Goal: Navigation & Orientation: Understand site structure

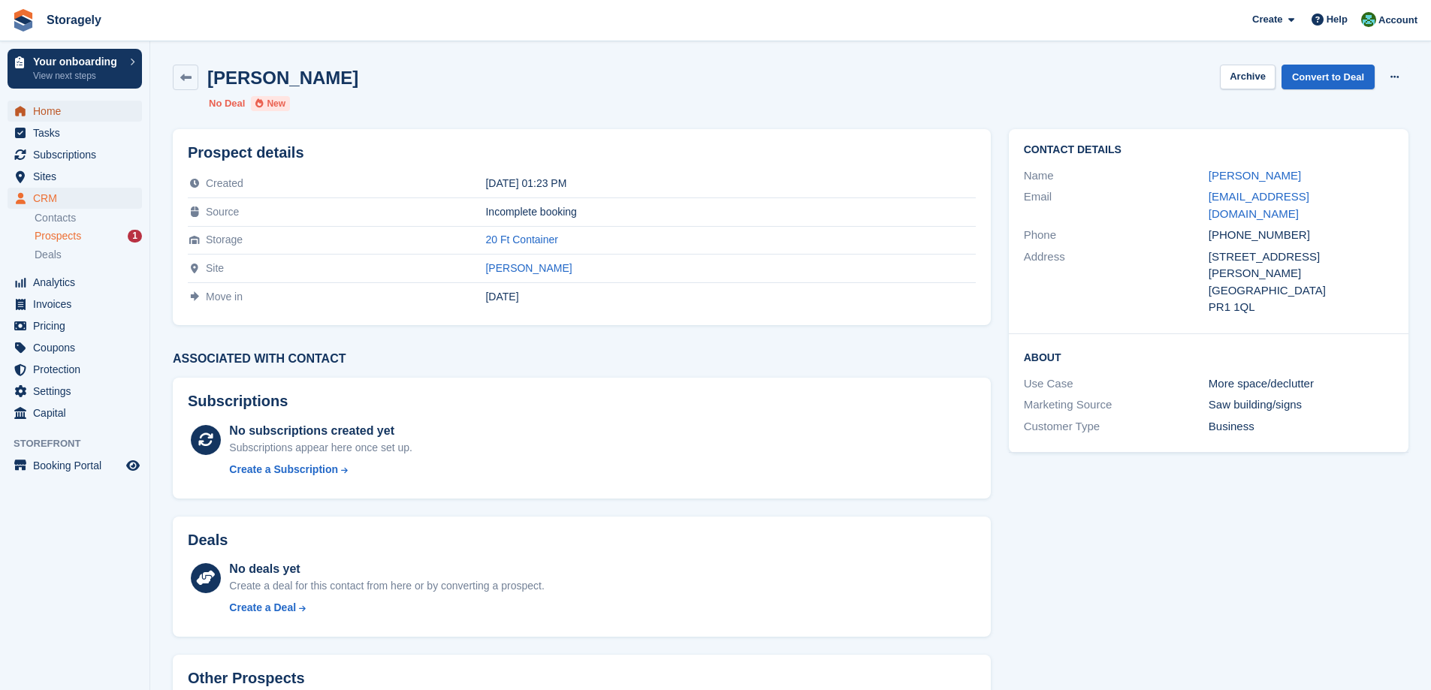
click at [44, 119] on span "Home" at bounding box center [78, 111] width 90 height 21
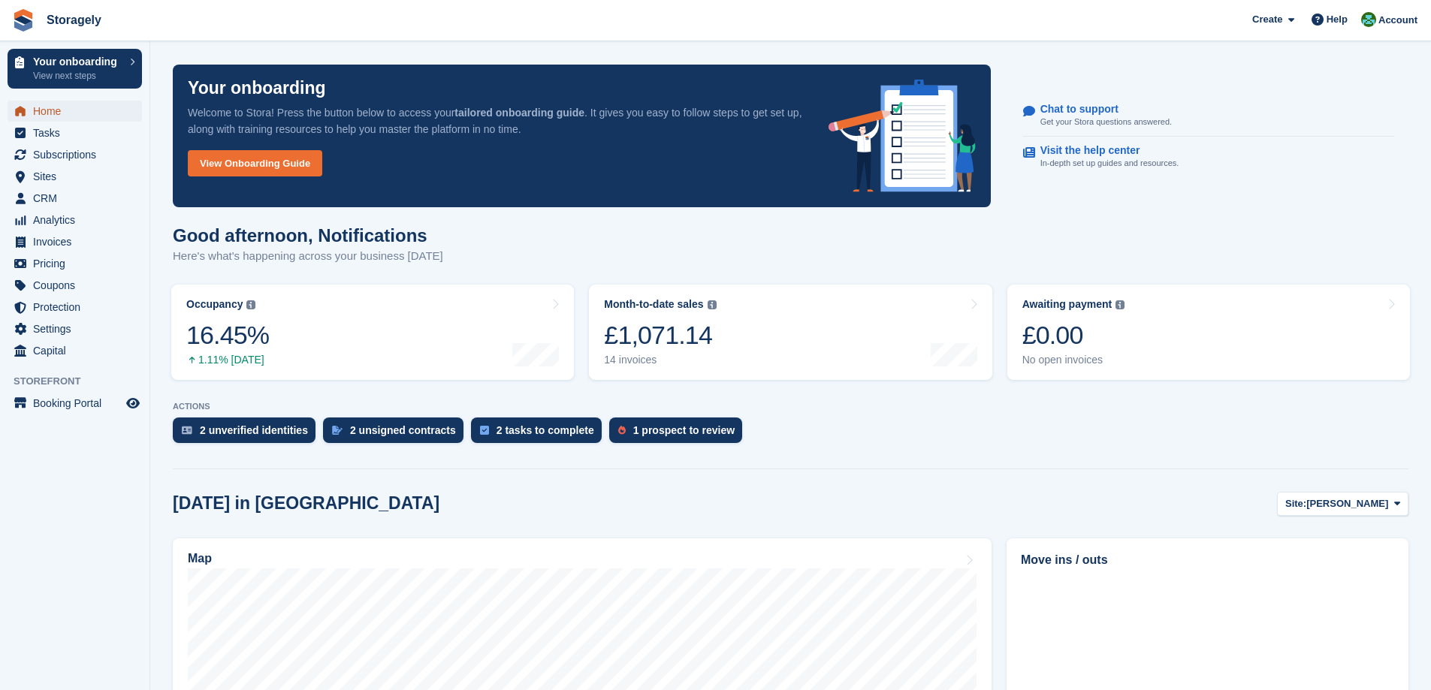
click at [45, 109] on span "Home" at bounding box center [78, 111] width 90 height 21
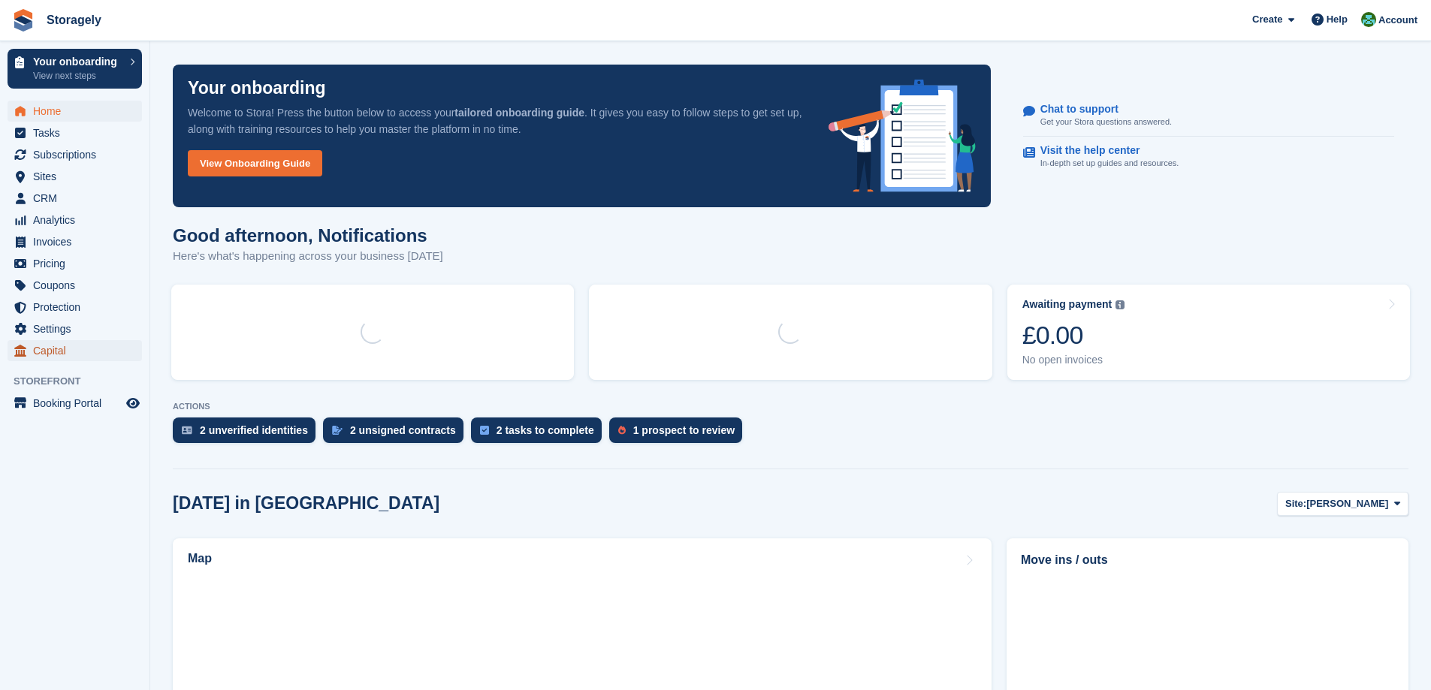
click at [69, 348] on span "Capital" at bounding box center [78, 350] width 90 height 21
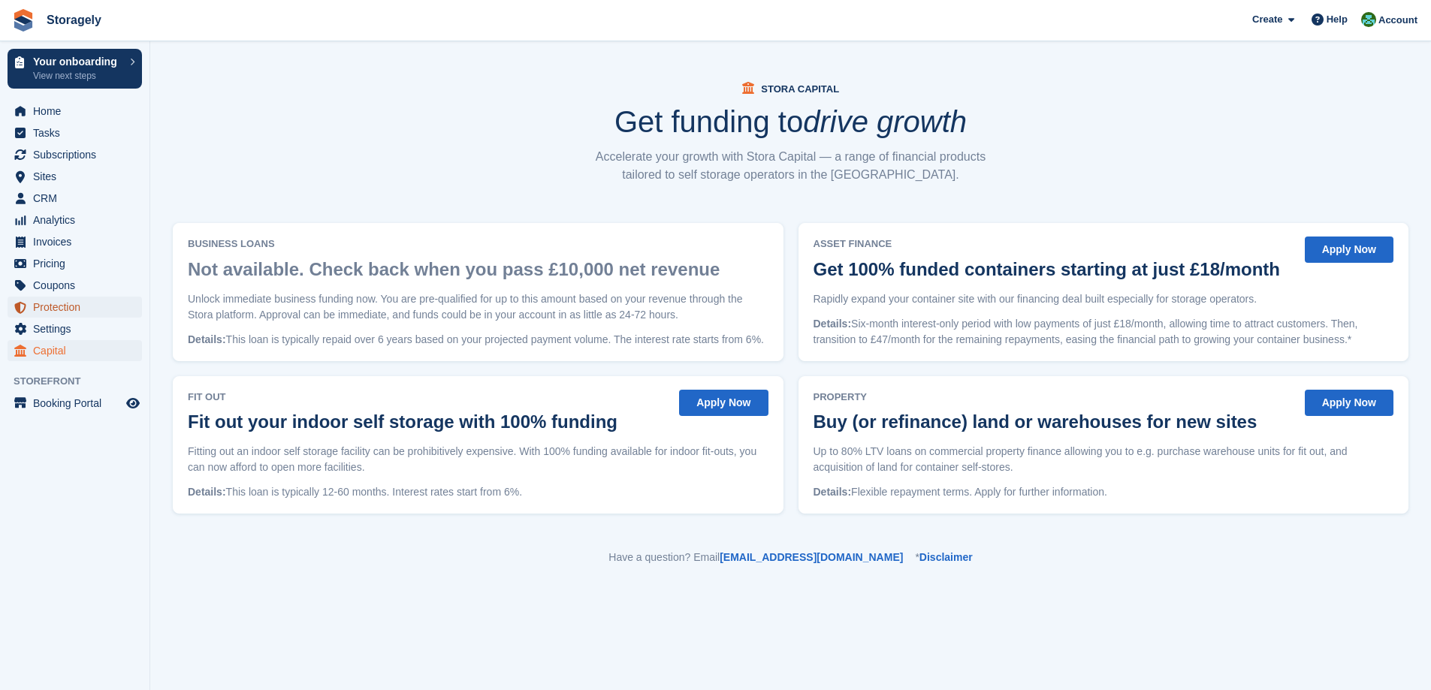
click at [72, 302] on span "Protection" at bounding box center [78, 307] width 90 height 21
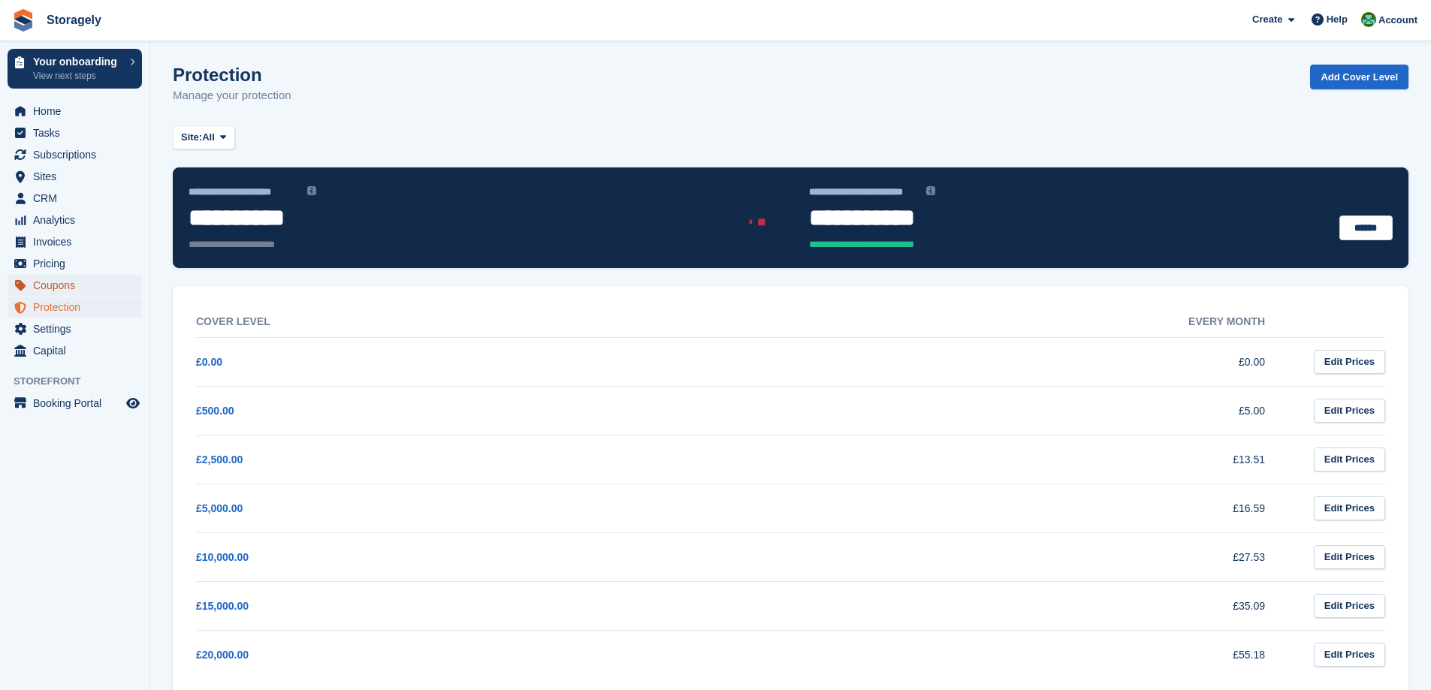
click at [68, 282] on span "Coupons" at bounding box center [78, 285] width 90 height 21
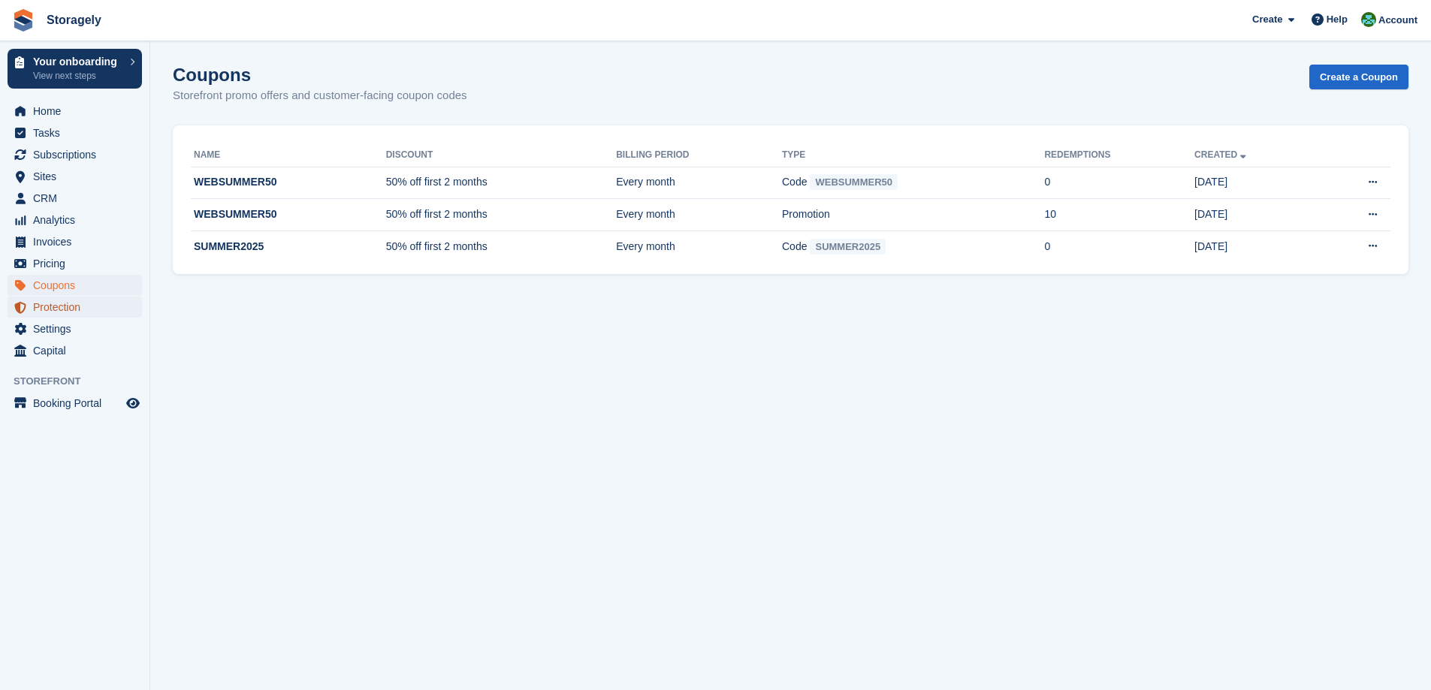
click at [62, 300] on span "Protection" at bounding box center [78, 307] width 90 height 21
